Goal: Task Accomplishment & Management: Complete application form

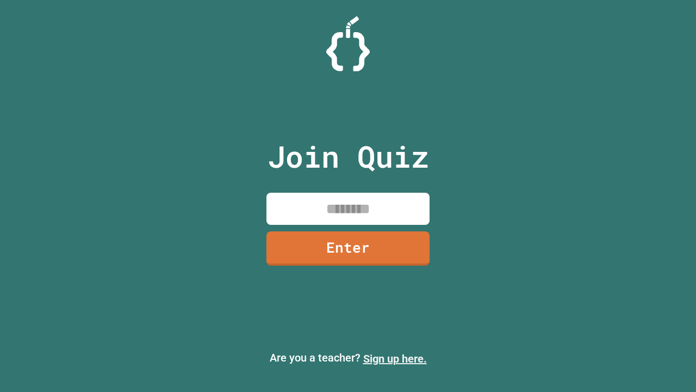
click at [395, 359] on link "Sign up here." at bounding box center [395, 358] width 64 height 13
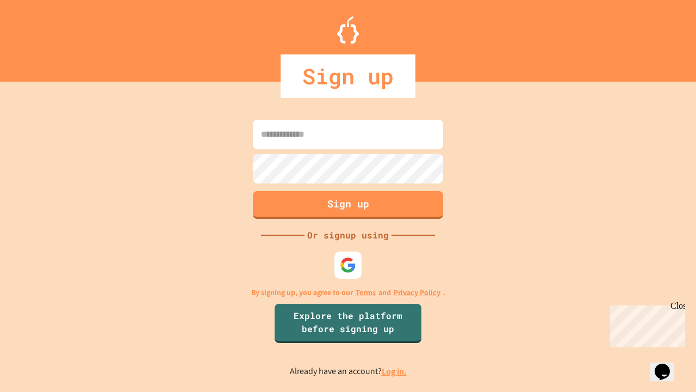
click at [395, 371] on link "Log in." at bounding box center [394, 371] width 25 height 11
